Goal: Information Seeking & Learning: Learn about a topic

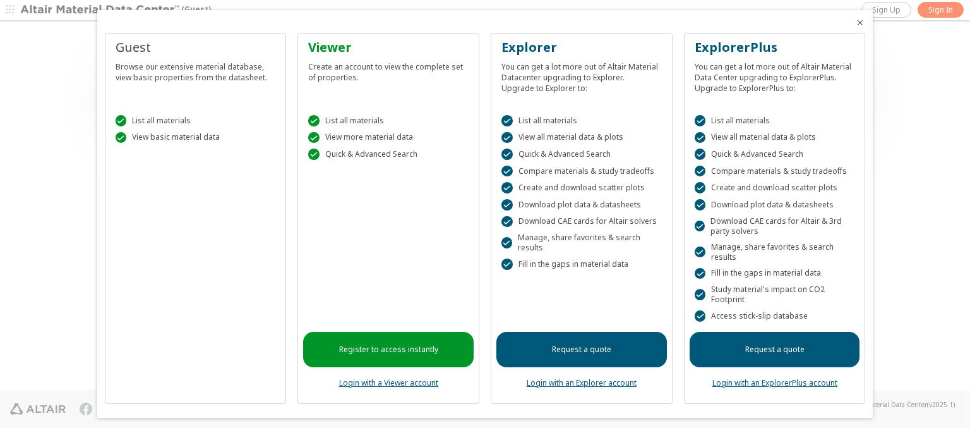
click at [855, 23] on icon "Close" at bounding box center [860, 23] width 10 height 10
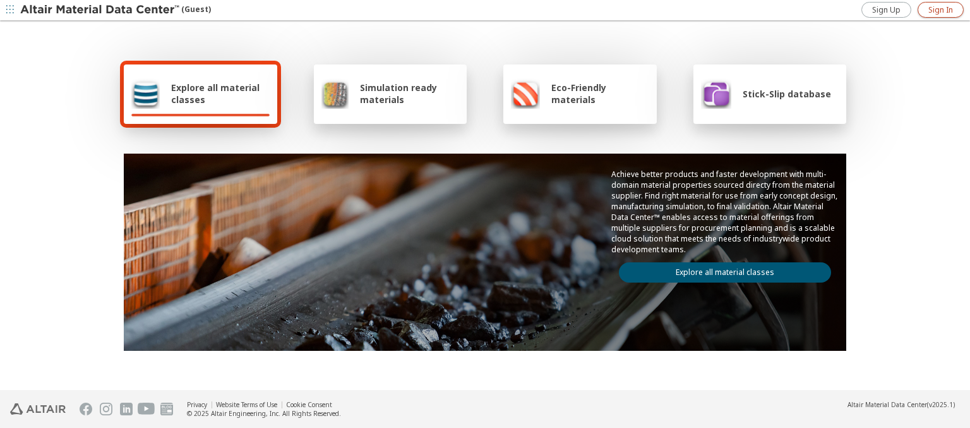
click at [941, 9] on span "Sign In" at bounding box center [941, 10] width 25 height 10
click at [100, 10] on img at bounding box center [100, 10] width 161 height 13
click at [215, 93] on span "Explore all material classes" at bounding box center [220, 93] width 99 height 24
click at [720, 269] on link "Explore all material classes" at bounding box center [725, 272] width 212 height 20
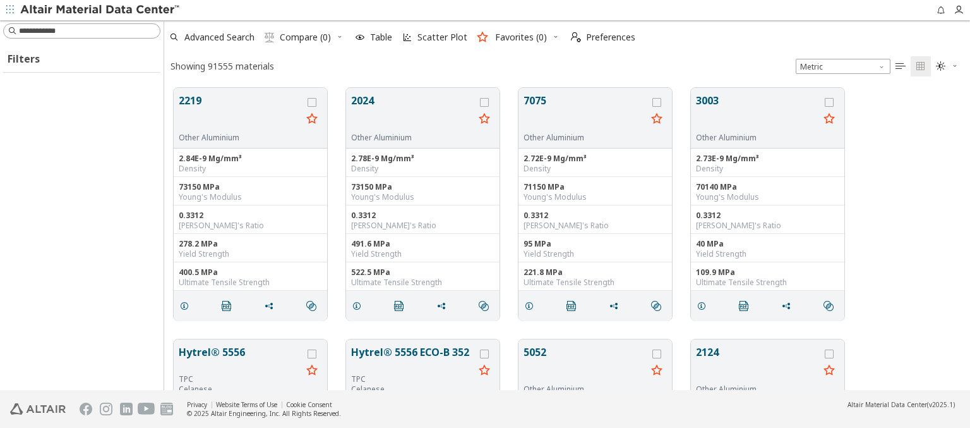
scroll to position [302, 796]
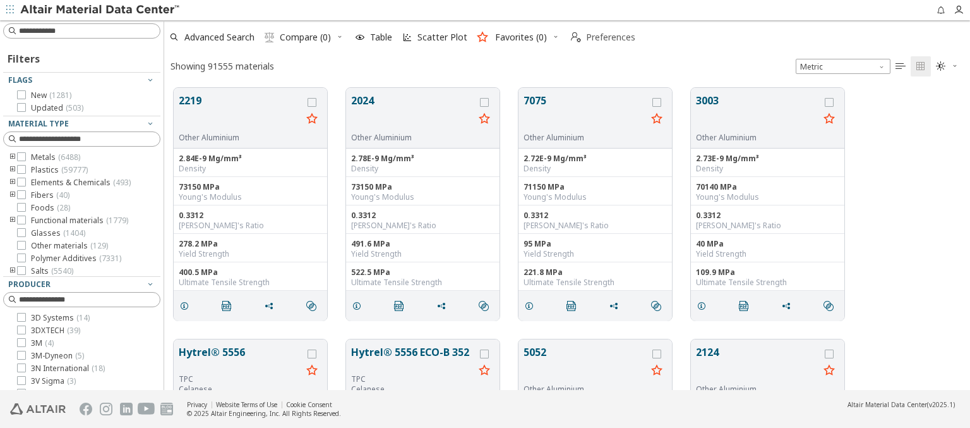
click at [599, 37] on span "Preferences" at bounding box center [610, 37] width 49 height 9
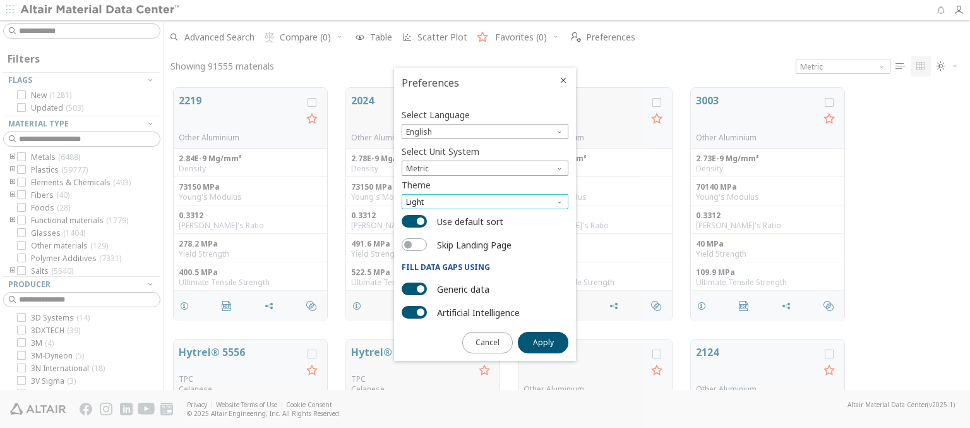
click at [485, 201] on span "Light" at bounding box center [485, 201] width 167 height 15
click at [425, 232] on span "Light Blue" at bounding box center [424, 232] width 35 height 10
click at [543, 341] on span "Apply" at bounding box center [543, 342] width 21 height 10
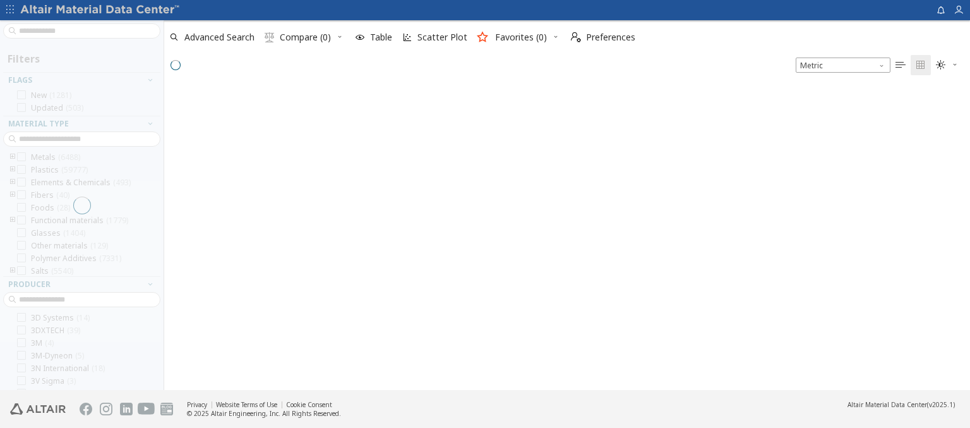
scroll to position [304, 796]
type input "****"
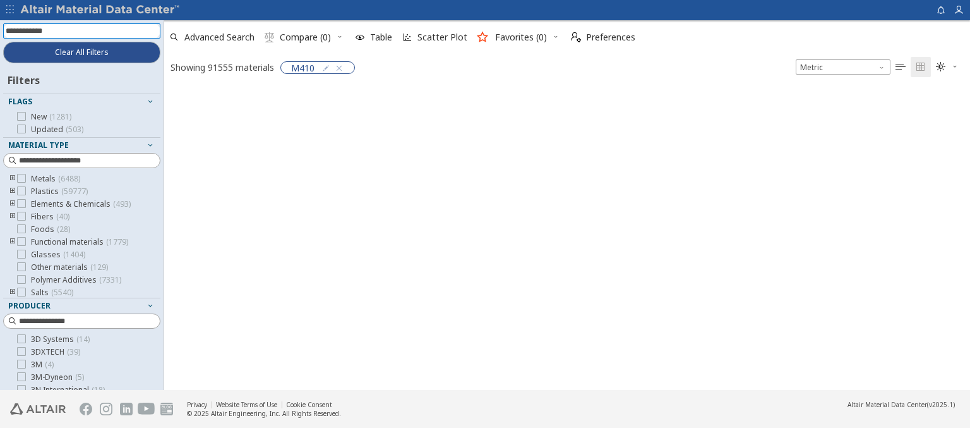
scroll to position [300, 796]
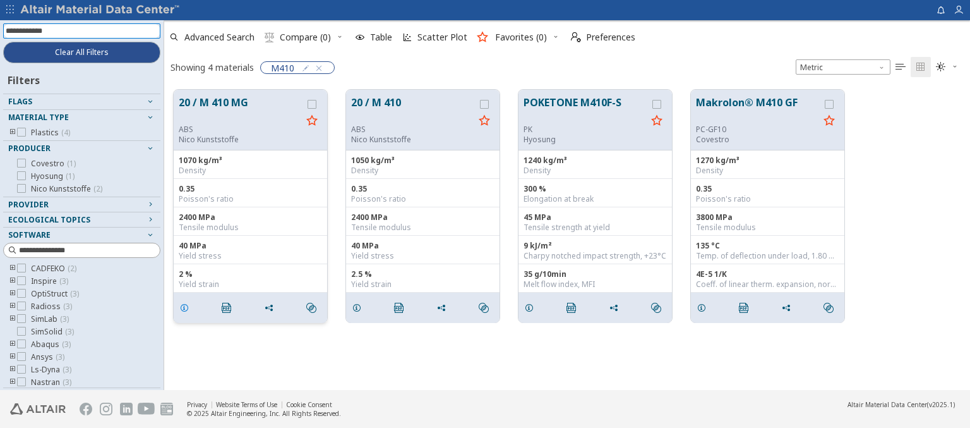
click at [186, 306] on icon "grid" at bounding box center [184, 308] width 10 height 10
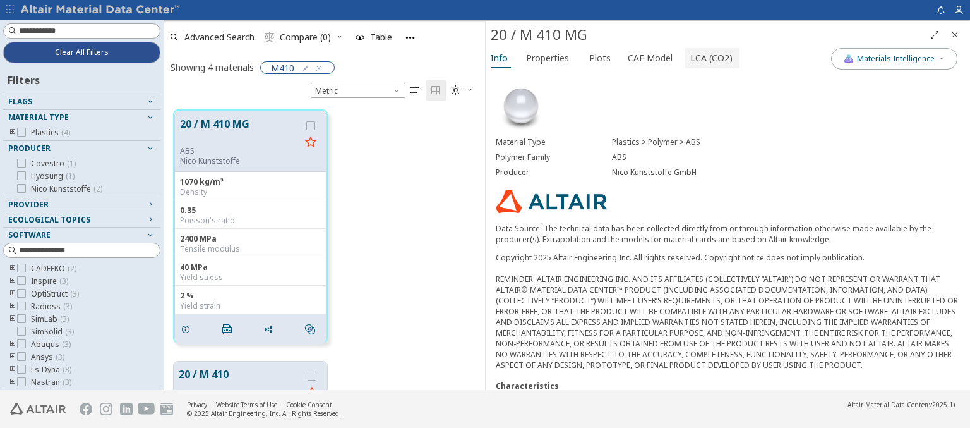
click at [704, 57] on span "LCA (CO2)" at bounding box center [711, 58] width 42 height 20
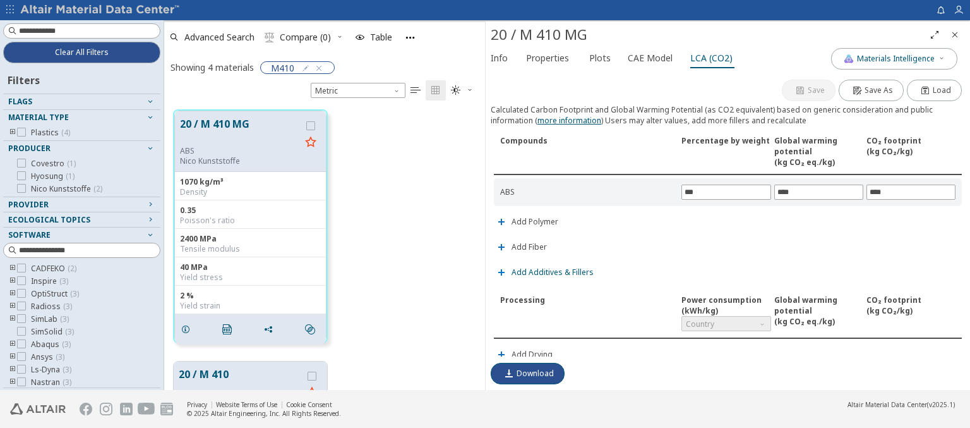
click at [551, 270] on span "Add Additives & Fillers" at bounding box center [553, 272] width 82 height 8
